Goal: Use online tool/utility

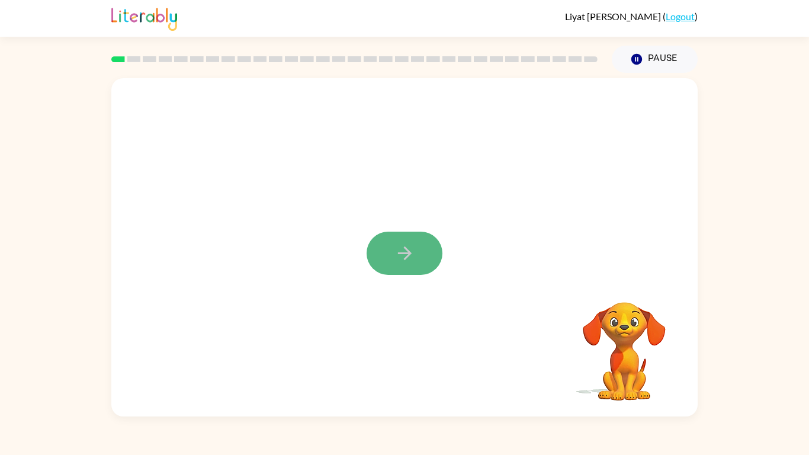
click at [404, 232] on button "button" at bounding box center [405, 253] width 76 height 43
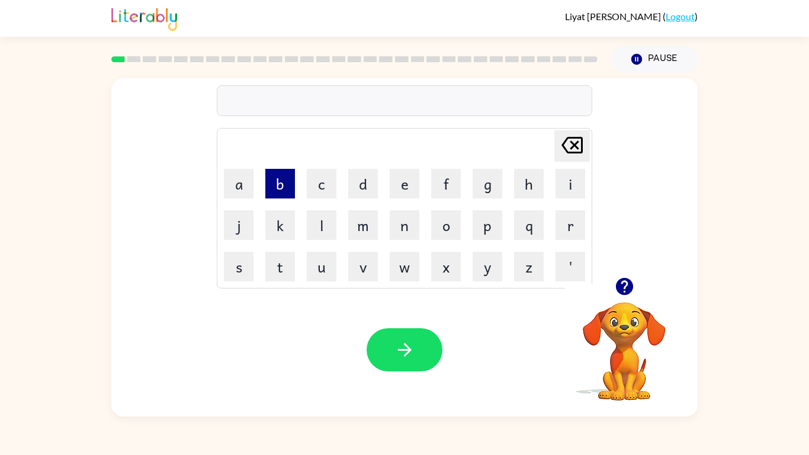
click at [285, 169] on button "b" at bounding box center [280, 184] width 30 height 30
type button "b"
click at [435, 235] on button "o" at bounding box center [446, 225] width 30 height 30
click at [583, 138] on icon "[PERSON_NAME] last character input" at bounding box center [572, 145] width 28 height 28
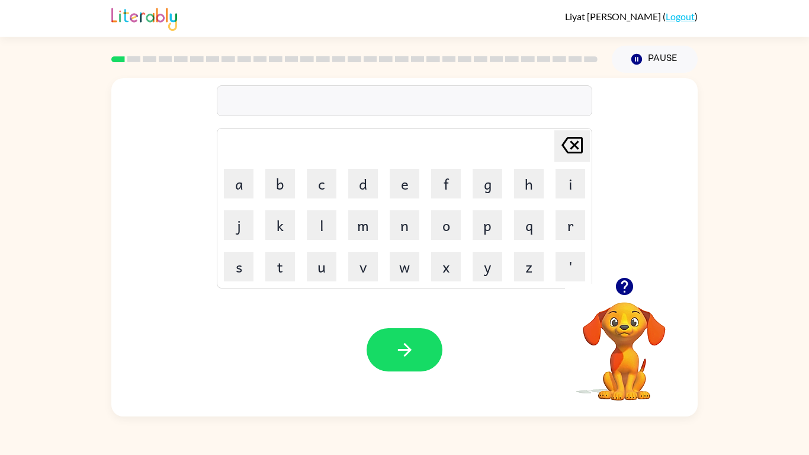
click at [583, 138] on icon "[PERSON_NAME] last character input" at bounding box center [572, 145] width 28 height 28
type button "delete"
click at [623, 370] on video "Your browser must support playing .mp4 files to use Literably. Please try using…" at bounding box center [624, 343] width 118 height 118
click at [631, 336] on video "Your browser must support playing .mp4 files to use Literably. Please try using…" at bounding box center [624, 343] width 118 height 118
click at [626, 291] on icon "button" at bounding box center [623, 286] width 17 height 17
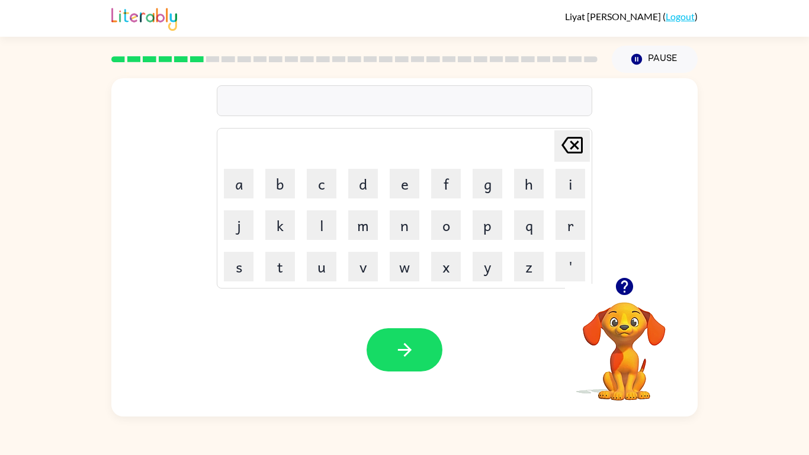
click at [637, 375] on video "Your browser must support playing .mp4 files to use Literably. Please try using…" at bounding box center [624, 343] width 118 height 118
click at [628, 368] on video "Your browser must support playing .mp4 files to use Literably. Please try using…" at bounding box center [624, 343] width 118 height 118
click at [627, 367] on video "Your browser must support playing .mp4 files to use Literably. Please try using…" at bounding box center [624, 343] width 118 height 118
click at [622, 303] on video "Your browser must support playing .mp4 files to use Literably. Please try using…" at bounding box center [624, 343] width 118 height 118
click at [619, 286] on icon "button" at bounding box center [623, 286] width 17 height 17
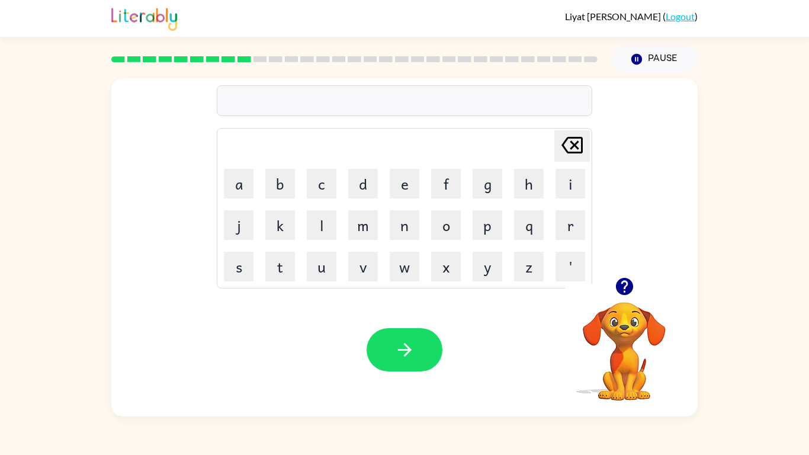
click at [612, 344] on video "Your browser must support playing .mp4 files to use Literably. Please try using…" at bounding box center [624, 343] width 118 height 118
click at [617, 339] on video "Your browser must support playing .mp4 files to use Literably. Please try using…" at bounding box center [624, 343] width 118 height 118
click at [626, 290] on icon "button" at bounding box center [623, 286] width 17 height 17
click at [647, 325] on video "Your browser must support playing .mp4 files to use Literably. Please try using…" at bounding box center [624, 343] width 118 height 118
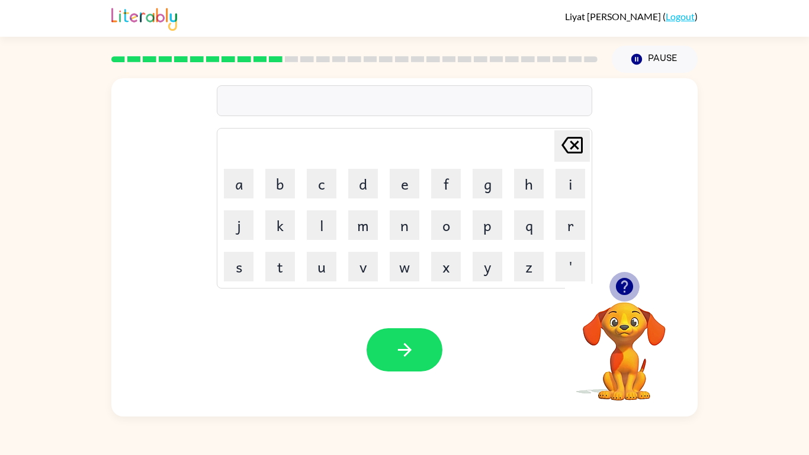
click at [624, 294] on icon "button" at bounding box center [623, 286] width 17 height 17
click at [611, 289] on button "button" at bounding box center [624, 286] width 30 height 30
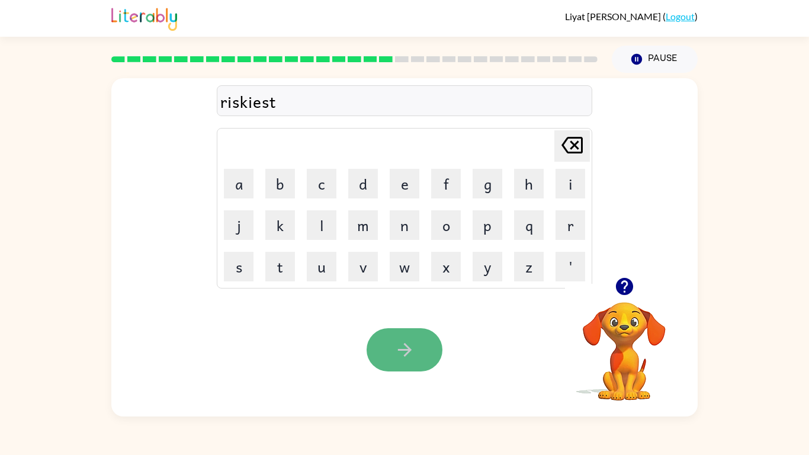
click at [427, 343] on button "button" at bounding box center [405, 349] width 76 height 43
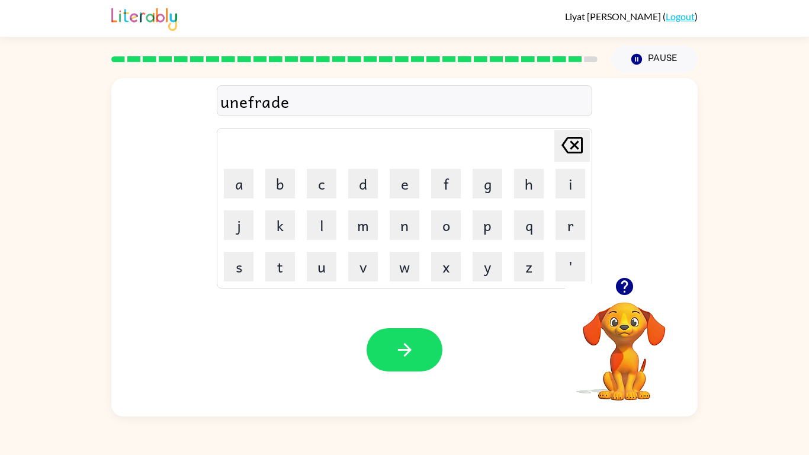
click at [246, 101] on div "unefrade" at bounding box center [404, 101] width 368 height 25
click at [249, 105] on div "unefrade" at bounding box center [404, 101] width 368 height 25
